Goal: Task Accomplishment & Management: Use online tool/utility

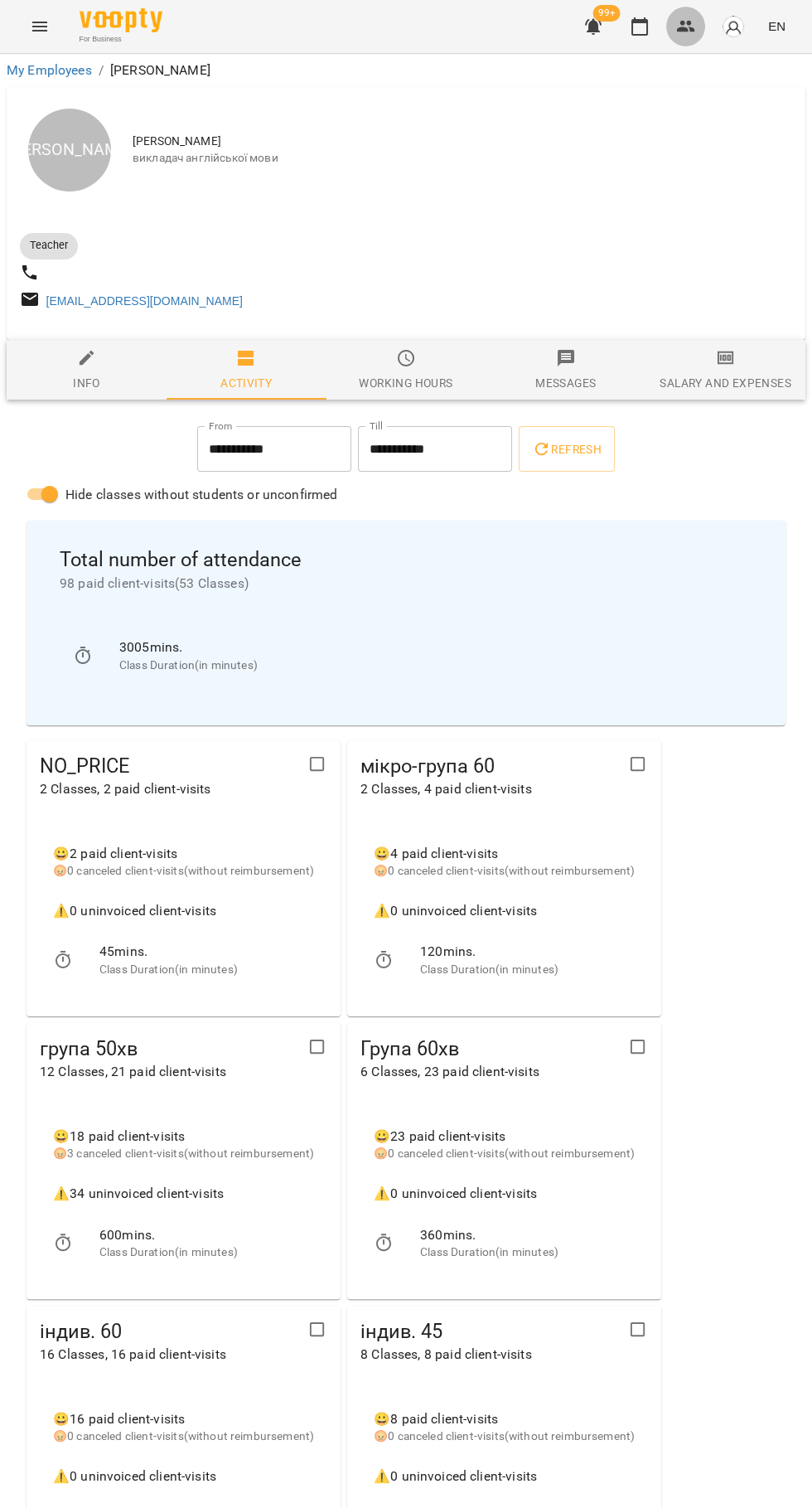
click at [668, 28] on button "button" at bounding box center [686, 26] width 40 height 40
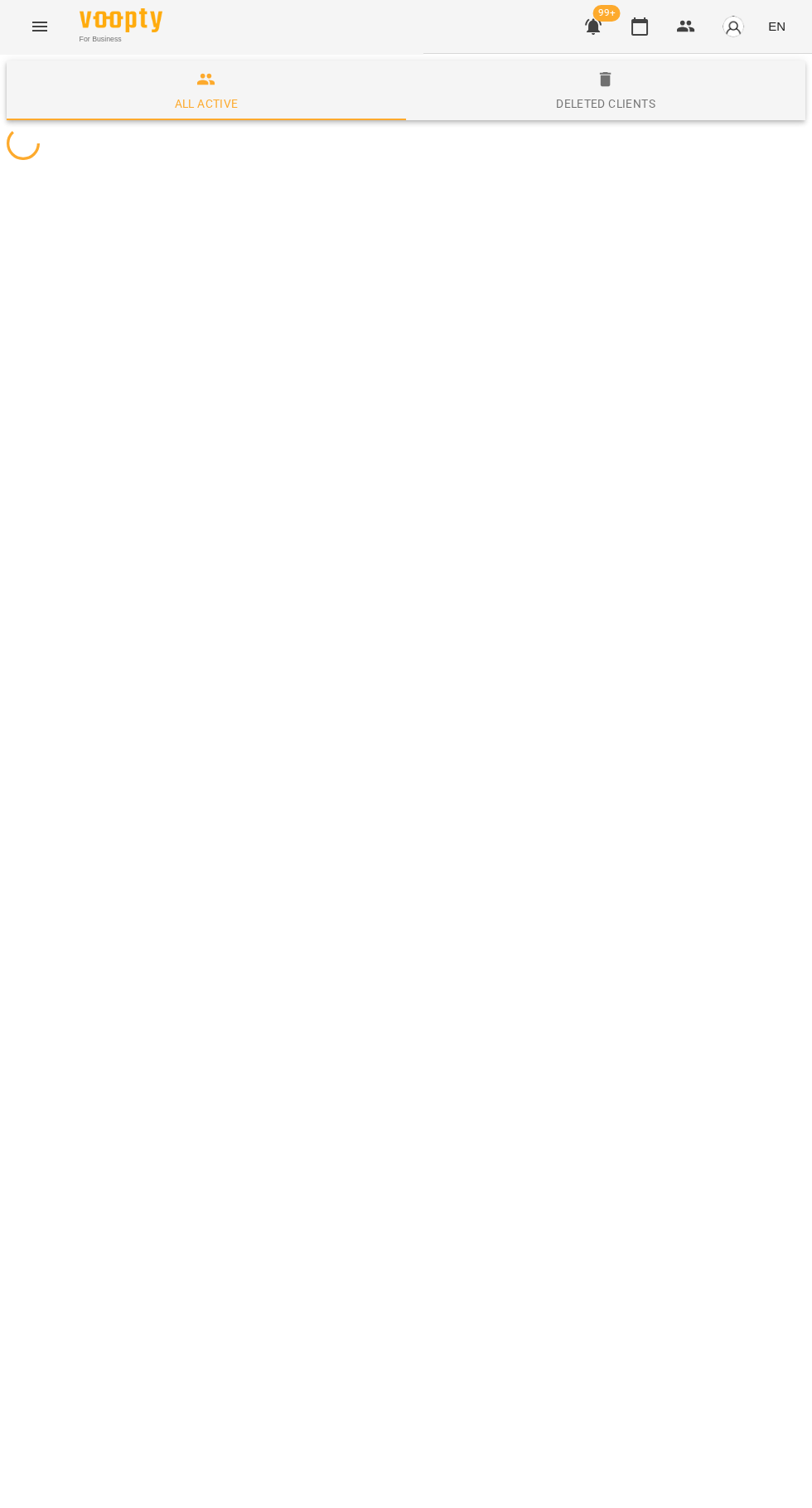
click at [641, 16] on icon "button" at bounding box center [639, 26] width 20 height 20
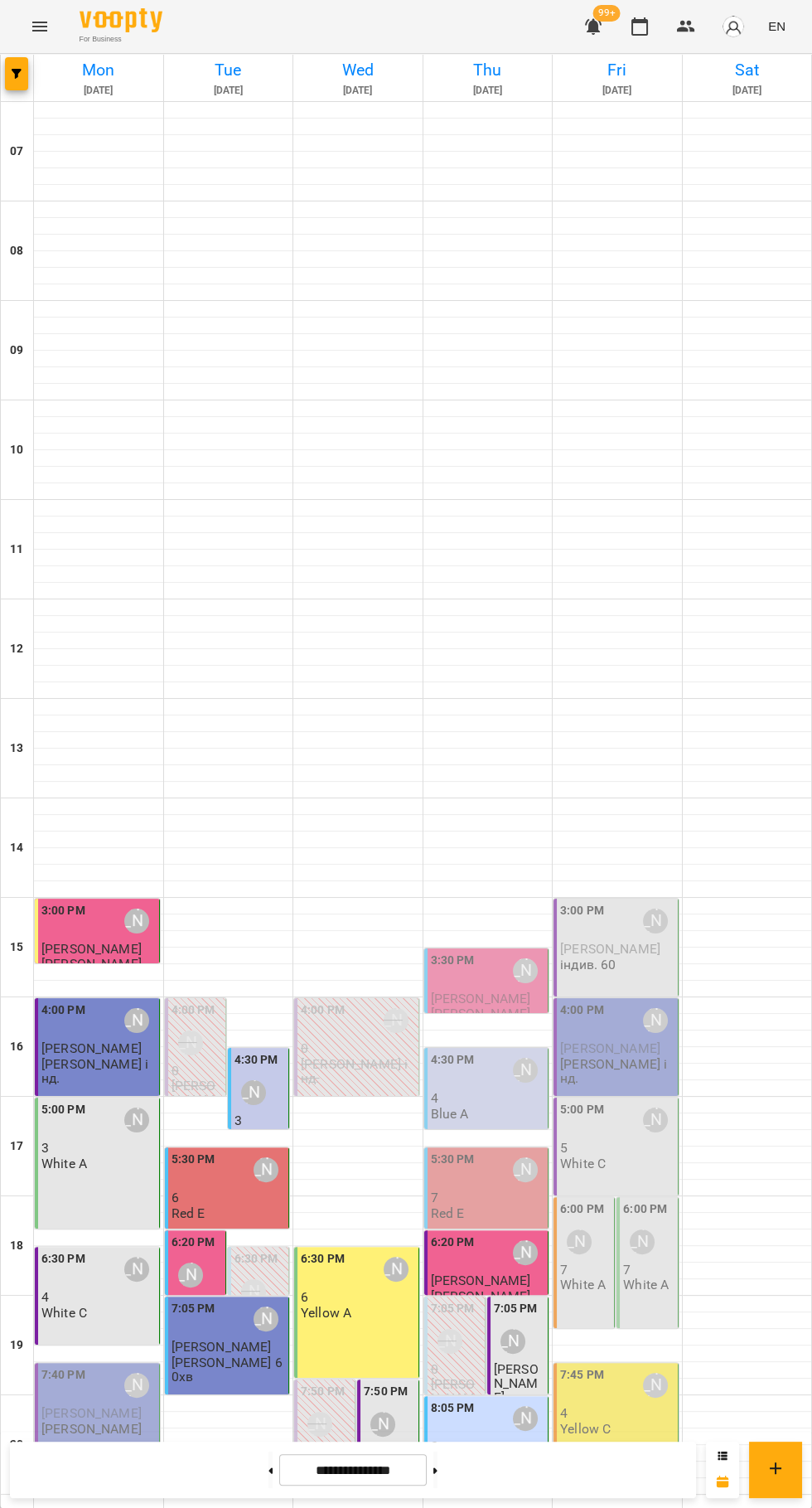
scroll to position [128, 0]
click at [466, 951] on div "3:30 PM" at bounding box center [453, 970] width 44 height 38
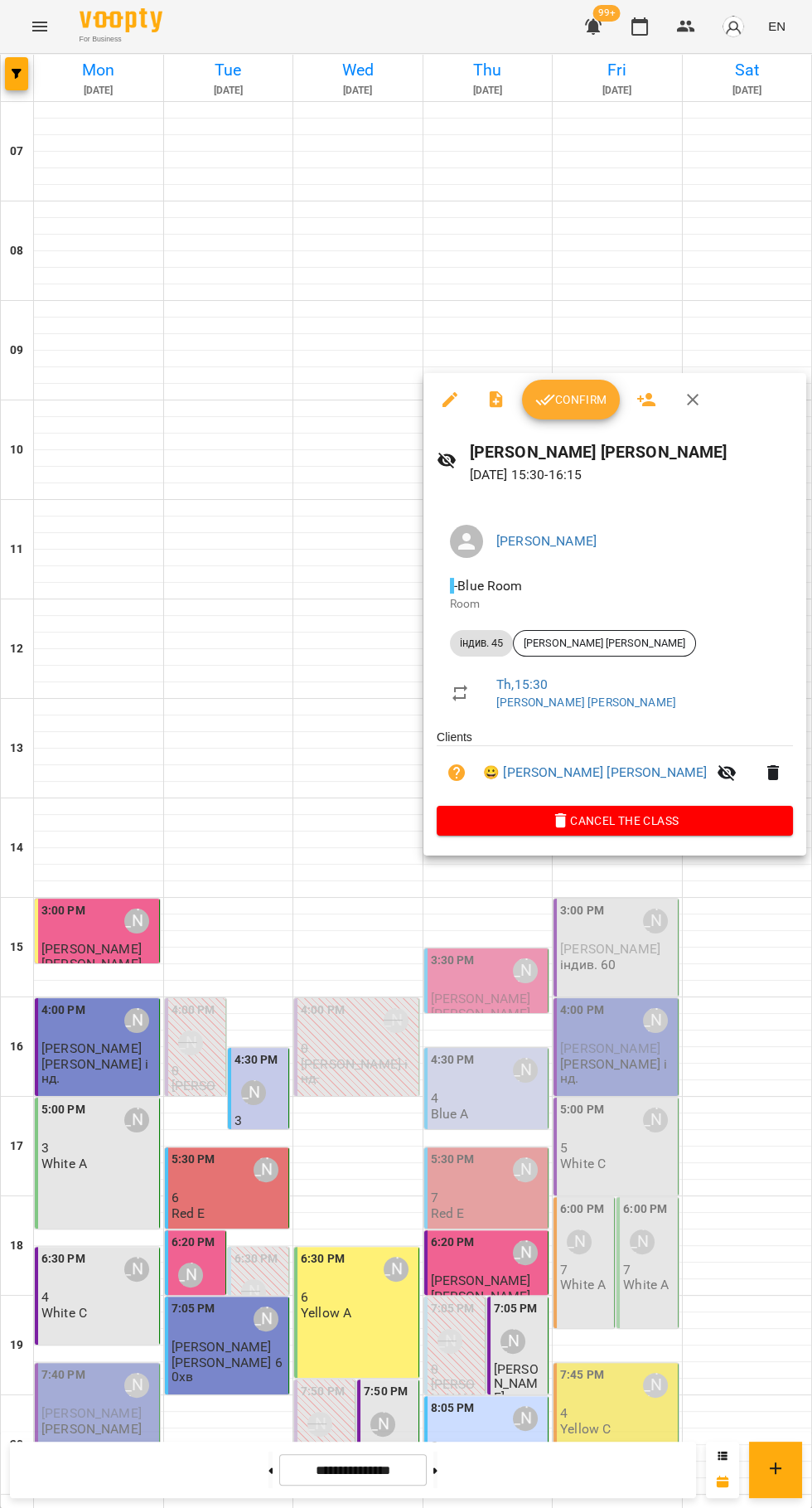
click at [544, 400] on icon "button" at bounding box center [545, 400] width 19 height 11
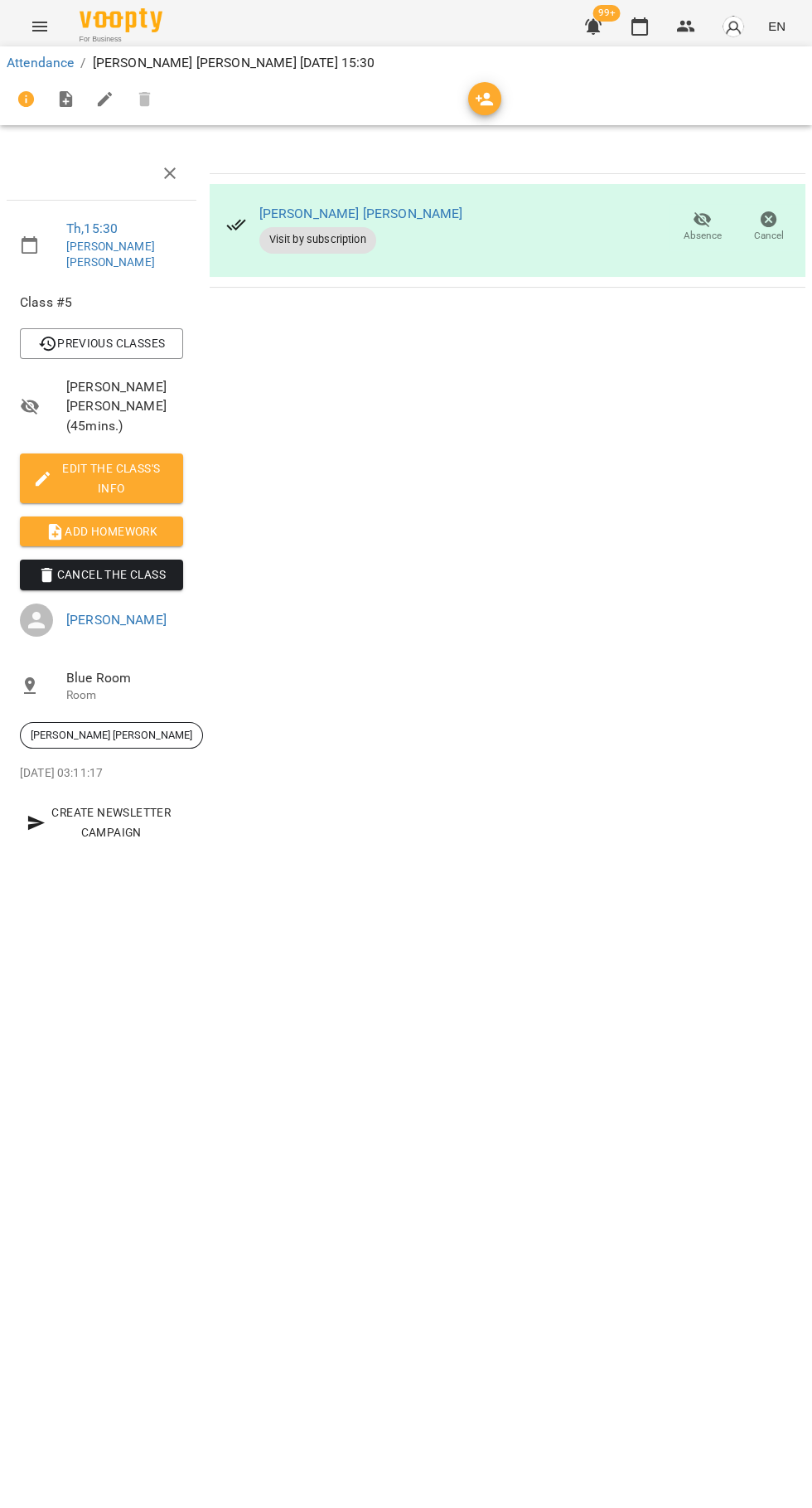
click at [135, 522] on span "Add Homework" at bounding box center [101, 531] width 136 height 20
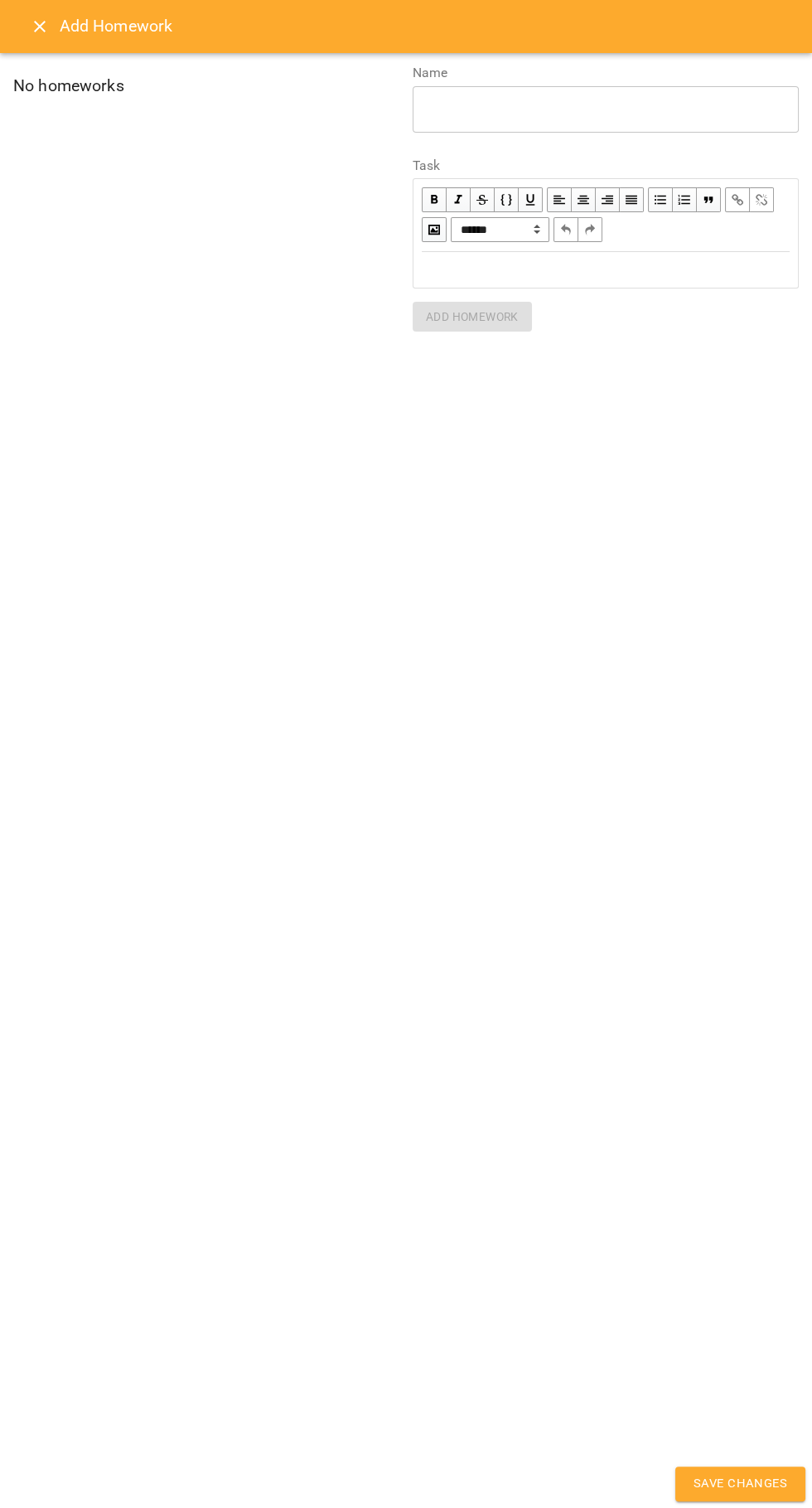
click at [582, 276] on div "Edit text" at bounding box center [606, 269] width 368 height 19
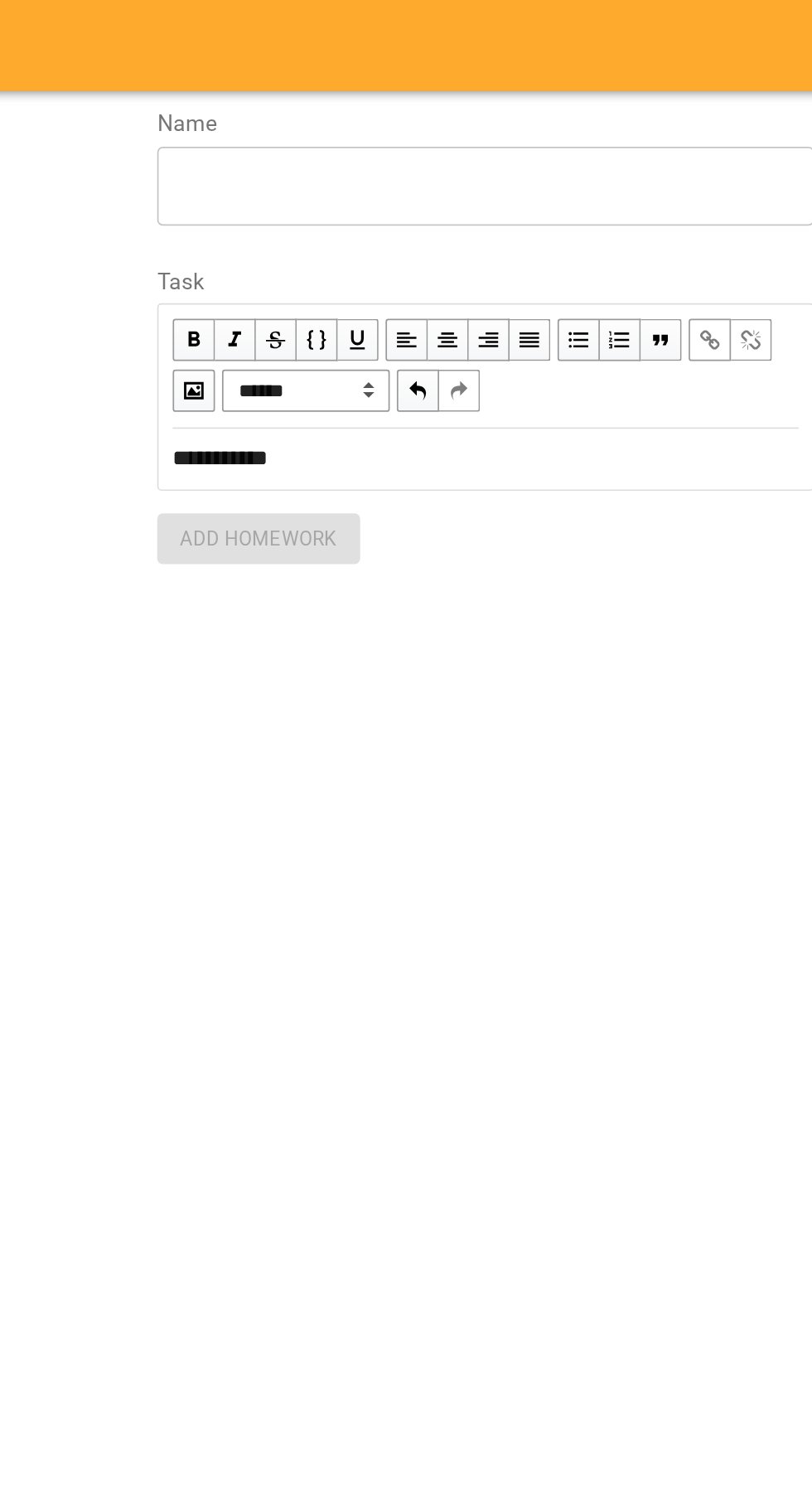
click at [627, 105] on textarea at bounding box center [606, 109] width 363 height 15
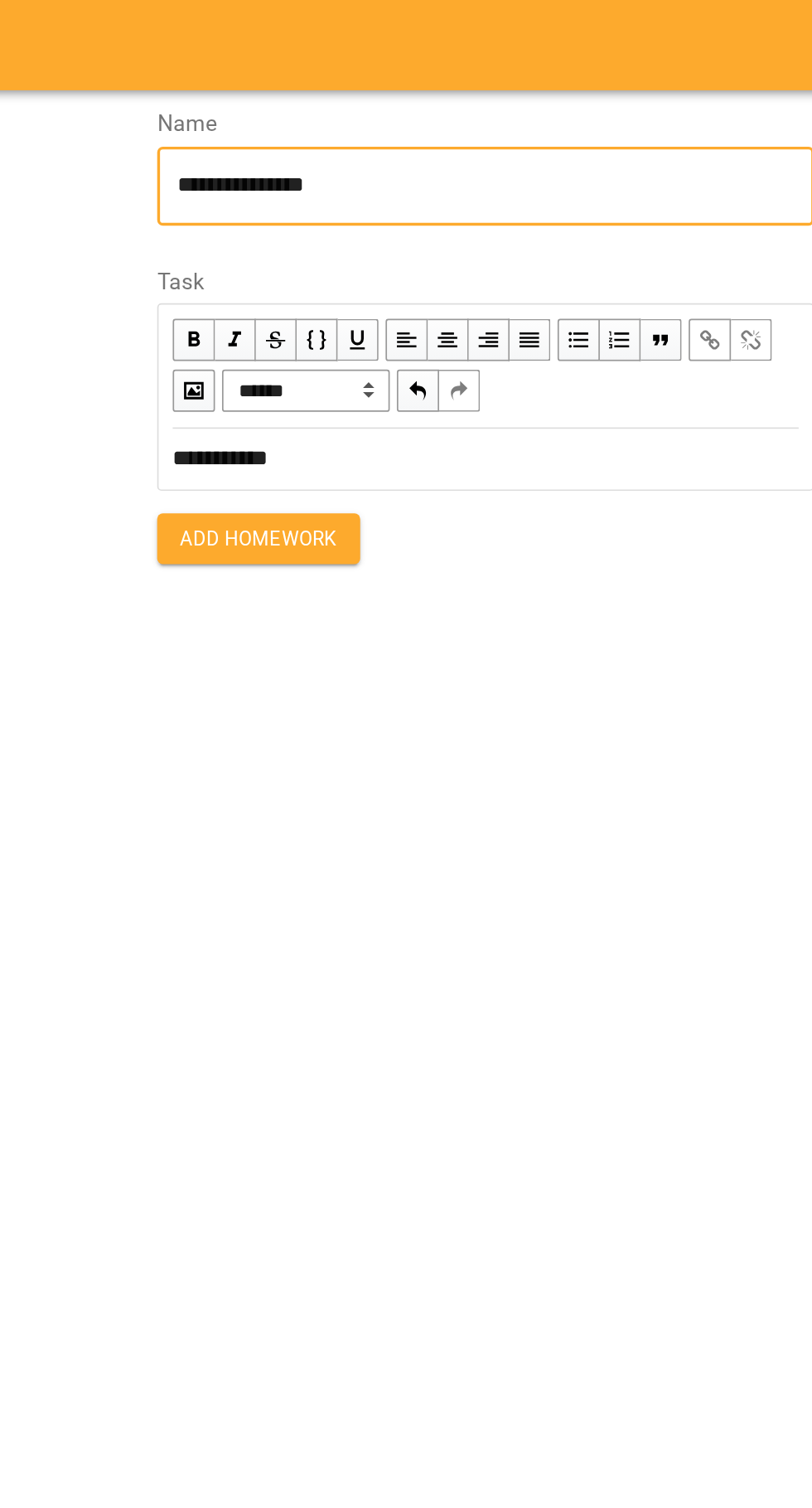
type textarea "**********"
click at [510, 321] on span "Add Homework" at bounding box center [472, 316] width 93 height 20
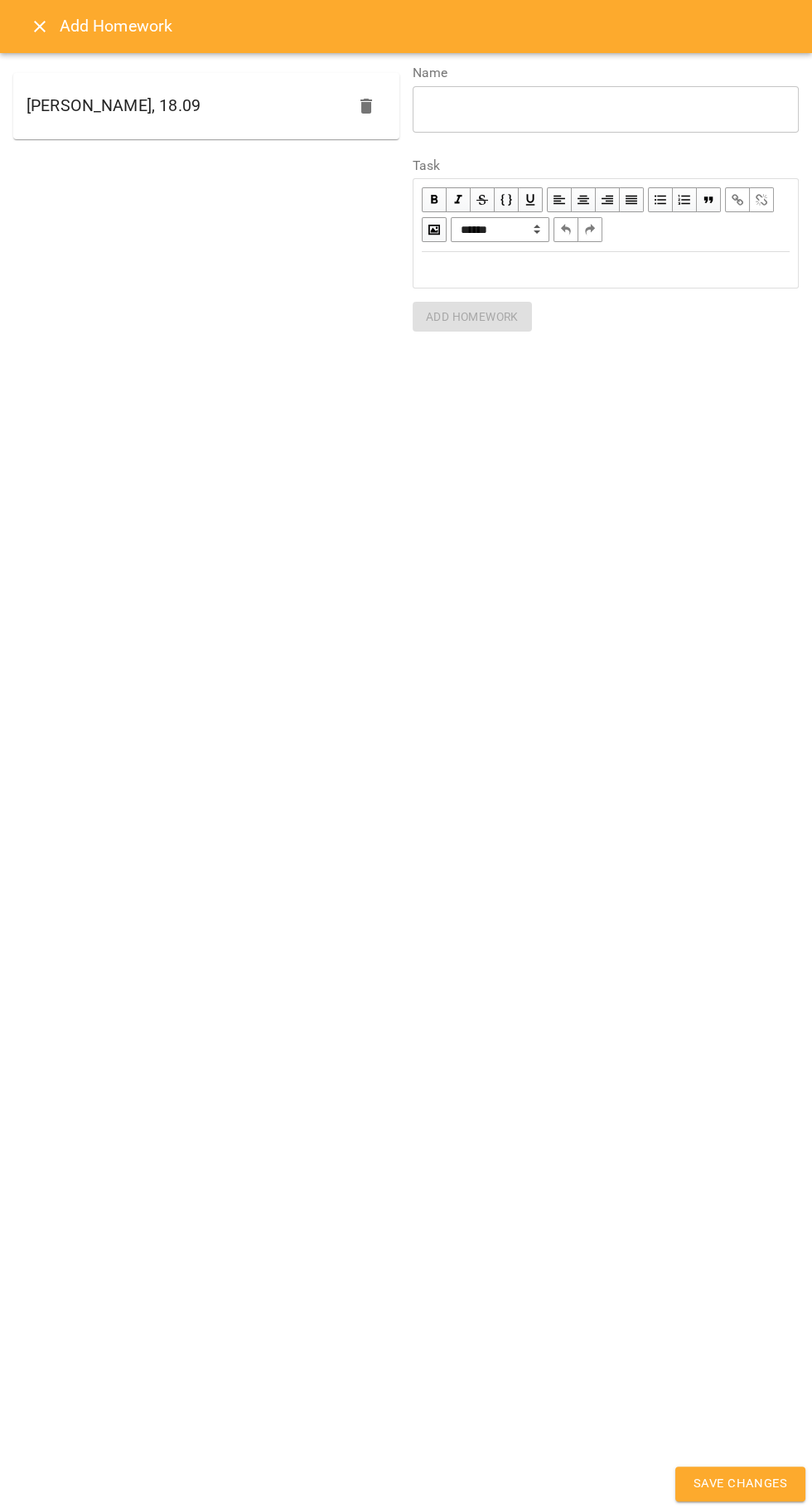
click at [794, 1501] on button "Save Changes" at bounding box center [740, 1483] width 130 height 35
